Goal: Book appointment/travel/reservation

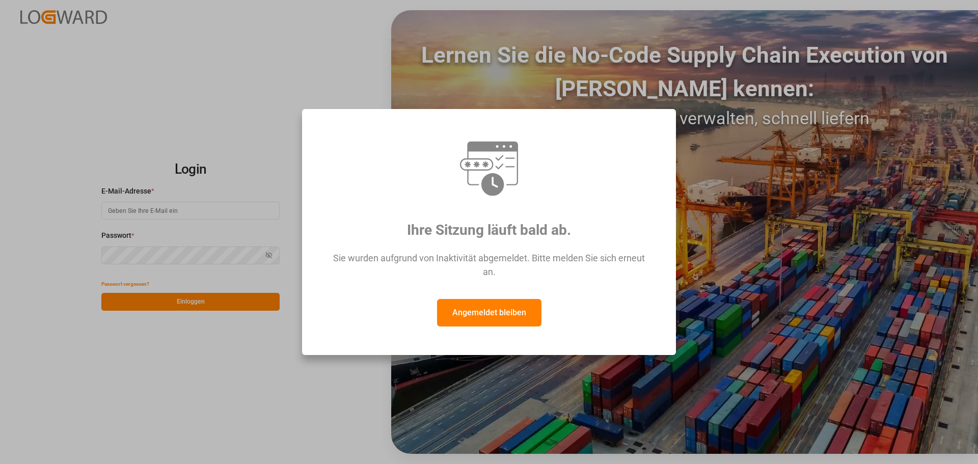
click at [506, 319] on button "Angemeldet bleiben" at bounding box center [489, 312] width 104 height 27
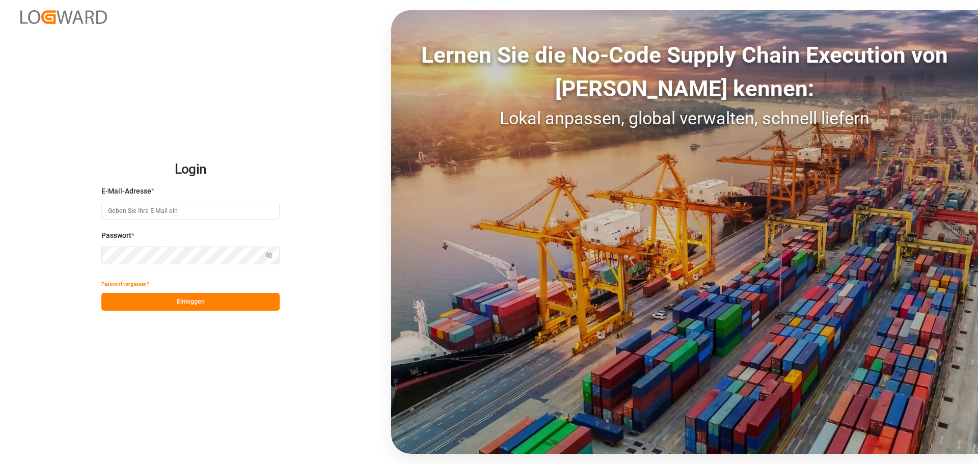
click at [126, 209] on input at bounding box center [190, 211] width 178 height 18
type input "[PERSON_NAME][EMAIL_ADDRESS][DOMAIN_NAME]"
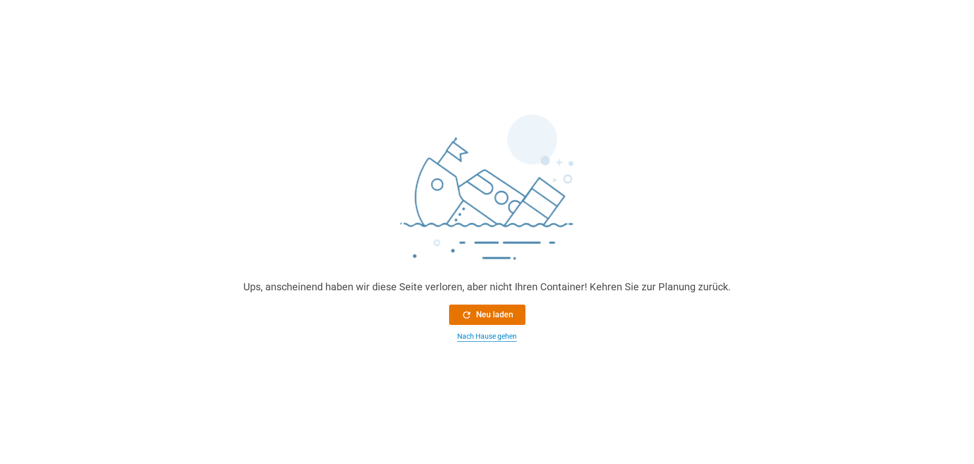
click at [498, 337] on font "Nach Hause gehen" at bounding box center [487, 336] width 60 height 8
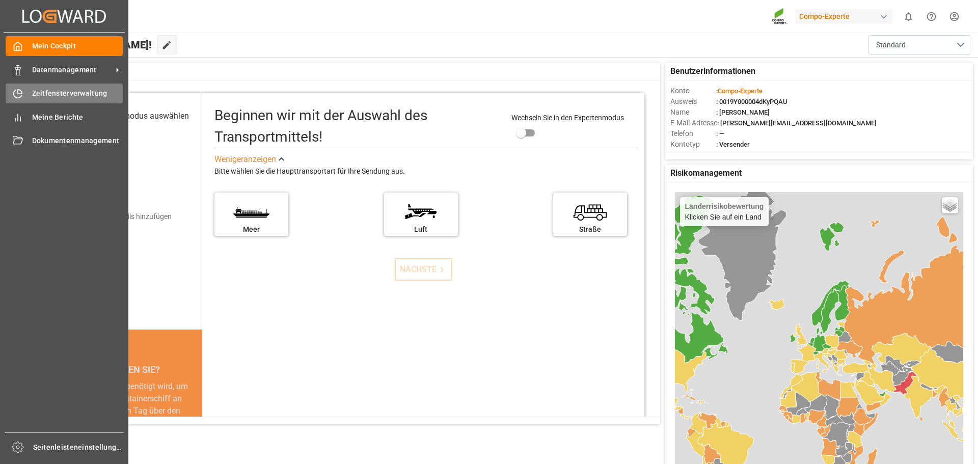
click at [52, 88] on div "Zeitfensterverwaltung Zeitfensterverwaltung" at bounding box center [64, 94] width 117 height 20
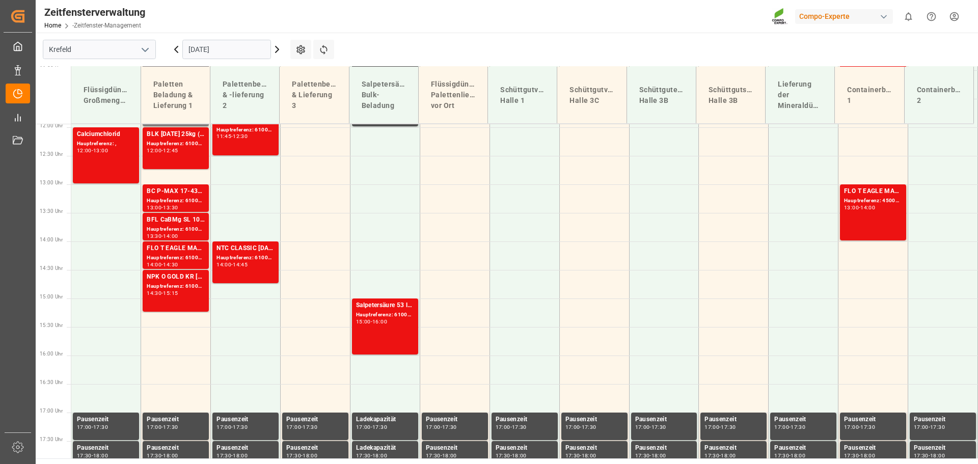
scroll to position [710, 0]
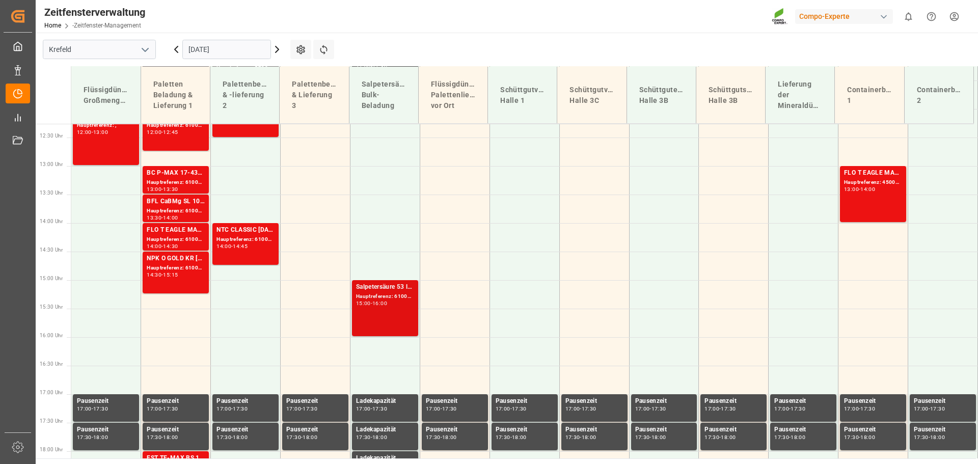
click at [374, 290] on font "Salpetersäure 53 lose" at bounding box center [387, 286] width 62 height 7
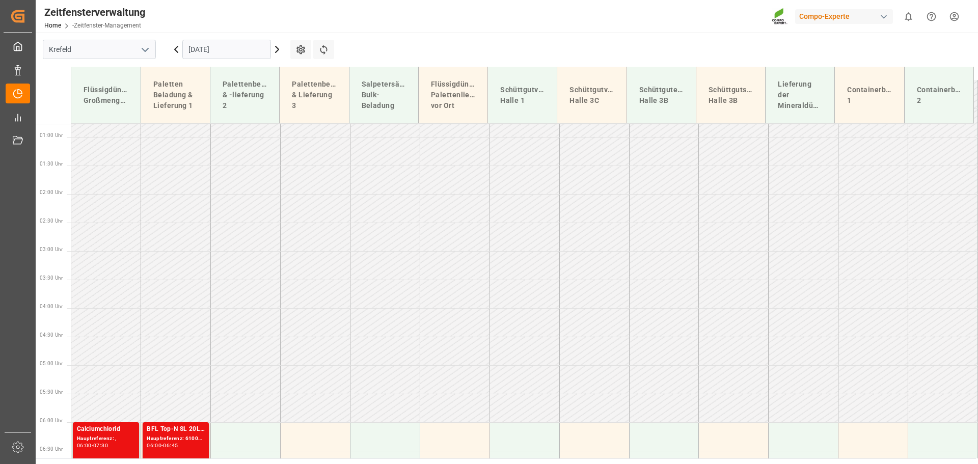
scroll to position [27, 0]
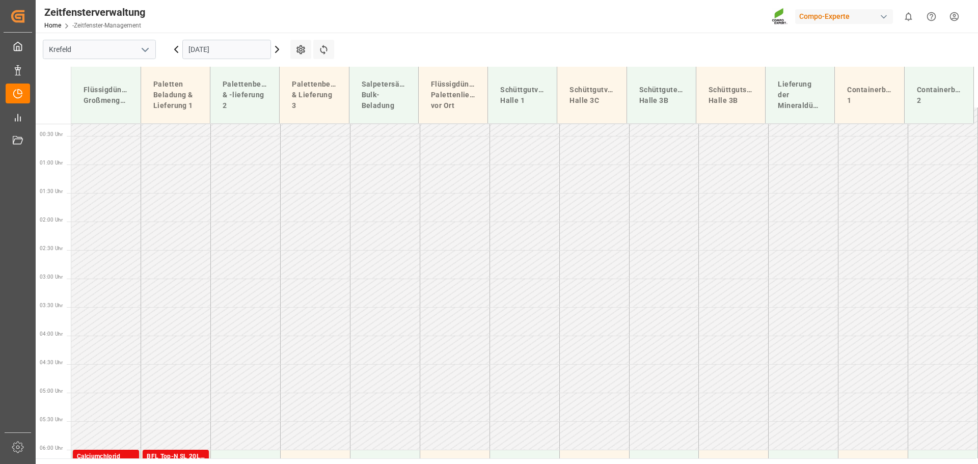
click at [277, 49] on icon at bounding box center [277, 49] width 12 height 12
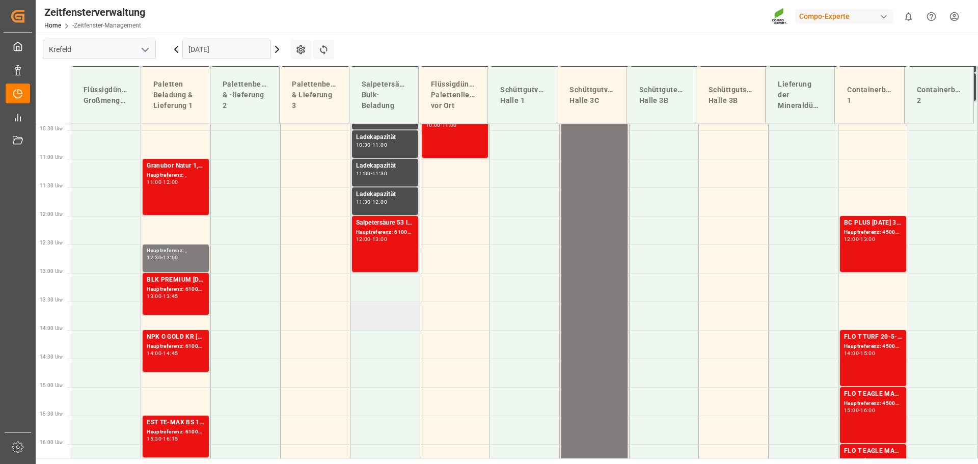
scroll to position [608, 0]
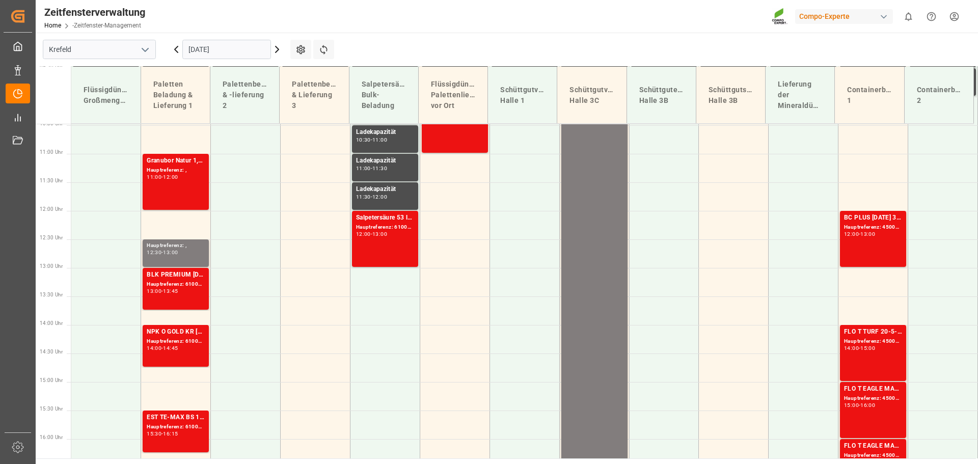
click at [178, 53] on icon at bounding box center [176, 49] width 12 height 12
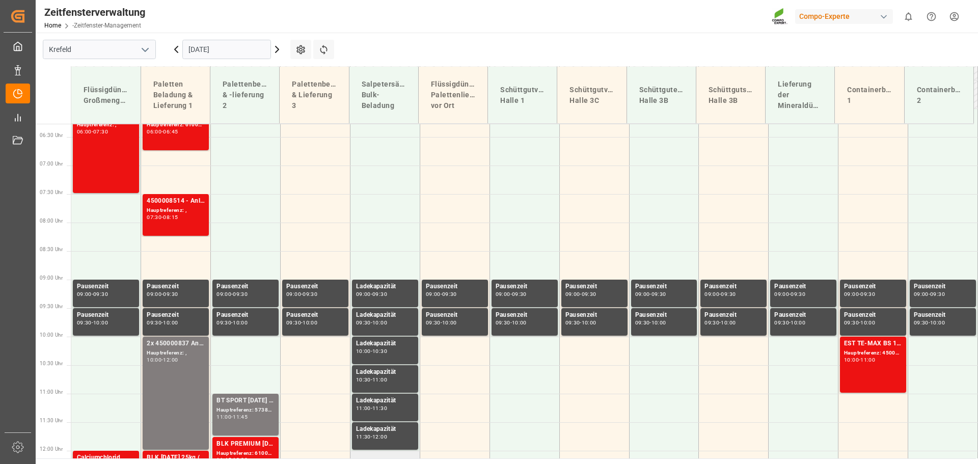
scroll to position [353, 0]
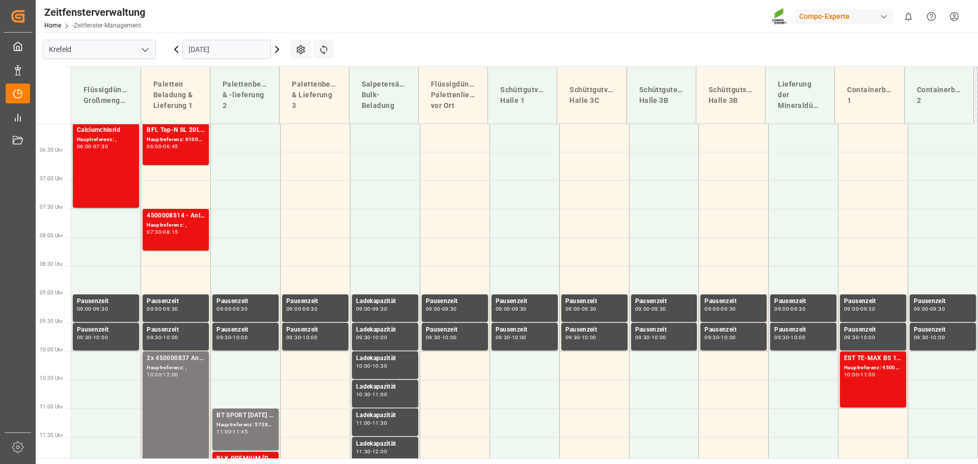
click at [276, 50] on icon at bounding box center [277, 49] width 12 height 12
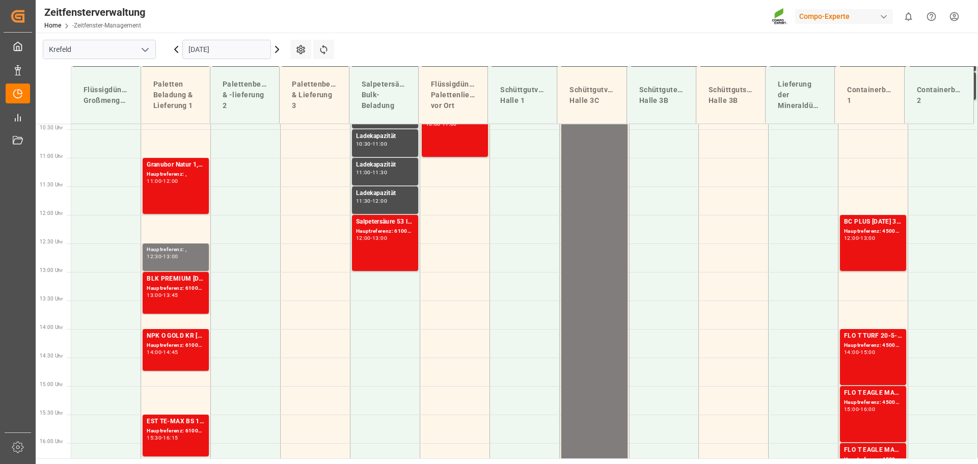
scroll to position [608, 0]
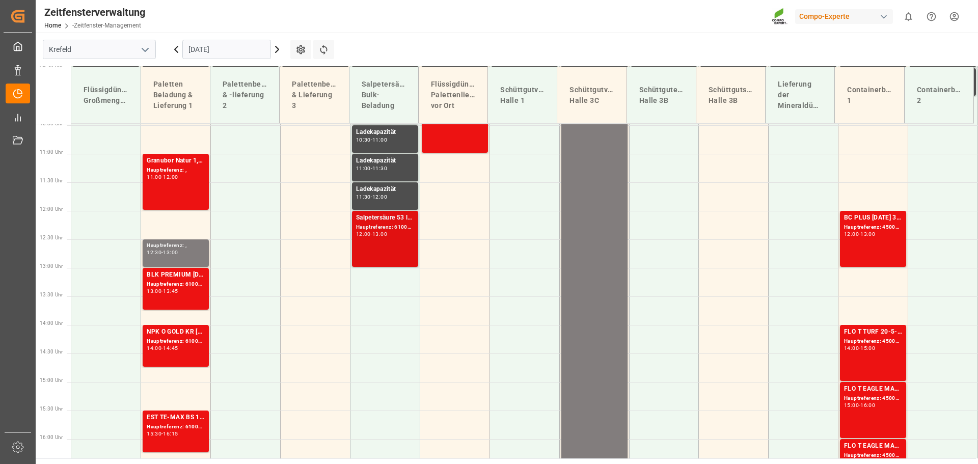
click at [378, 215] on font "Salpetersäure 53 lose" at bounding box center [387, 217] width 62 height 7
